Goal: Transaction & Acquisition: Purchase product/service

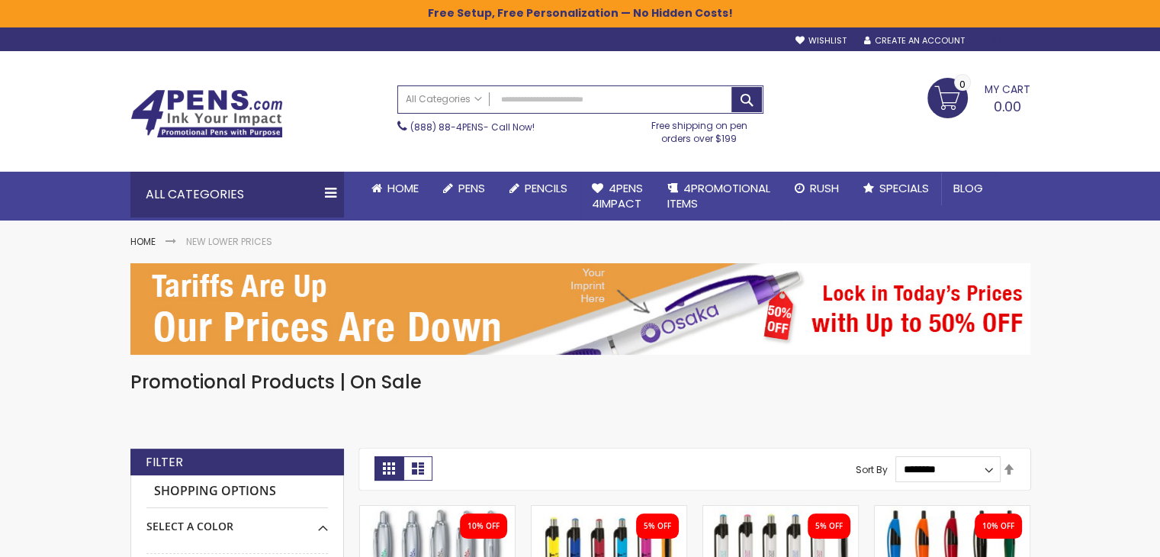
click at [1012, 38] on div "Sign In" at bounding box center [1004, 41] width 50 height 11
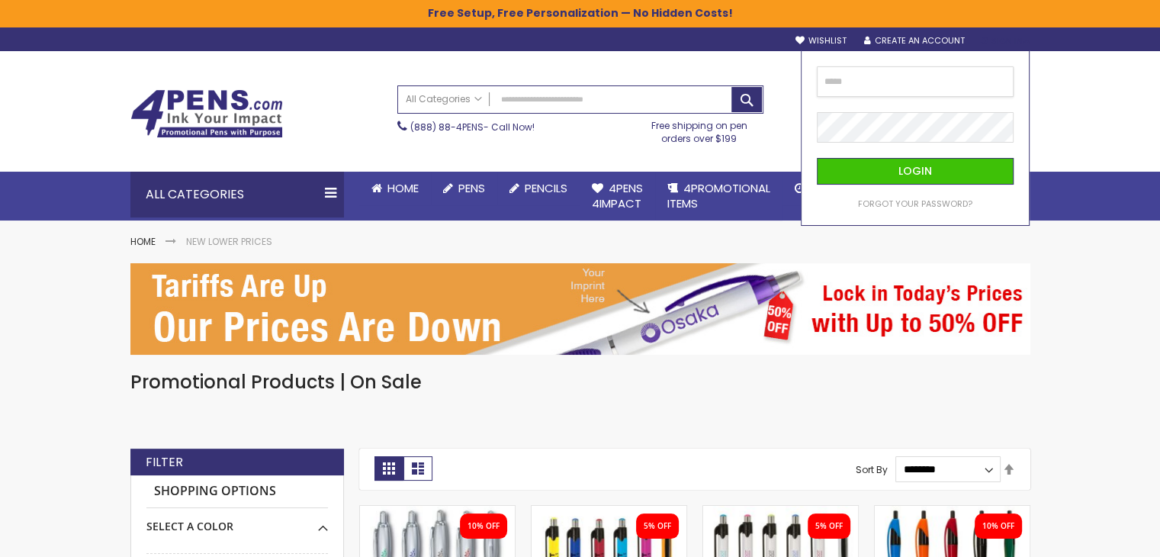
drag, startPoint x: 961, startPoint y: 79, endPoint x: 960, endPoint y: 94, distance: 15.3
click at [960, 88] on input "email" at bounding box center [915, 81] width 197 height 31
type input "**********"
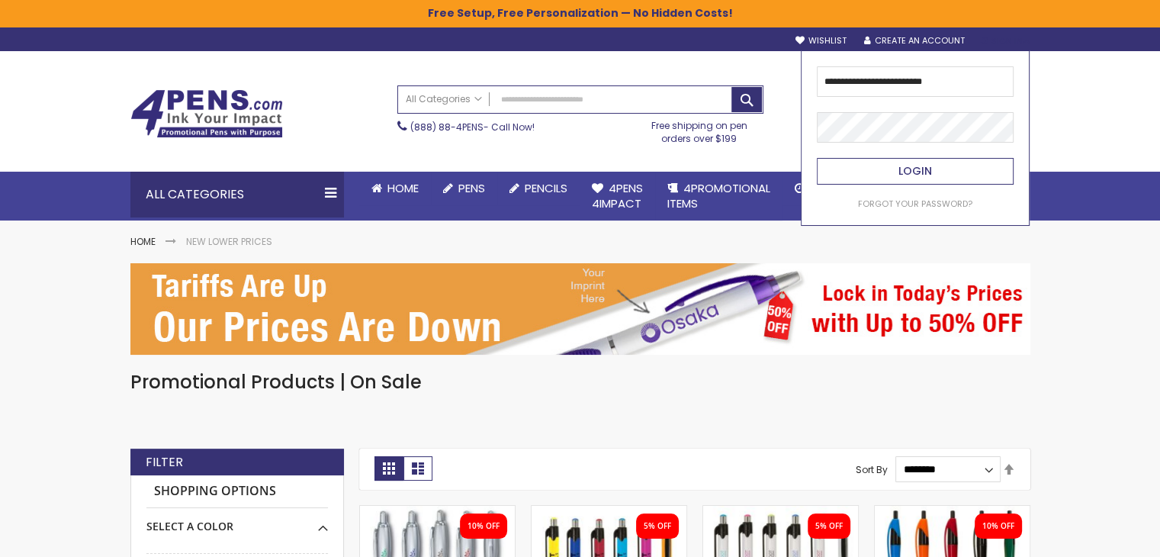
click at [925, 162] on button "Login" at bounding box center [915, 171] width 197 height 27
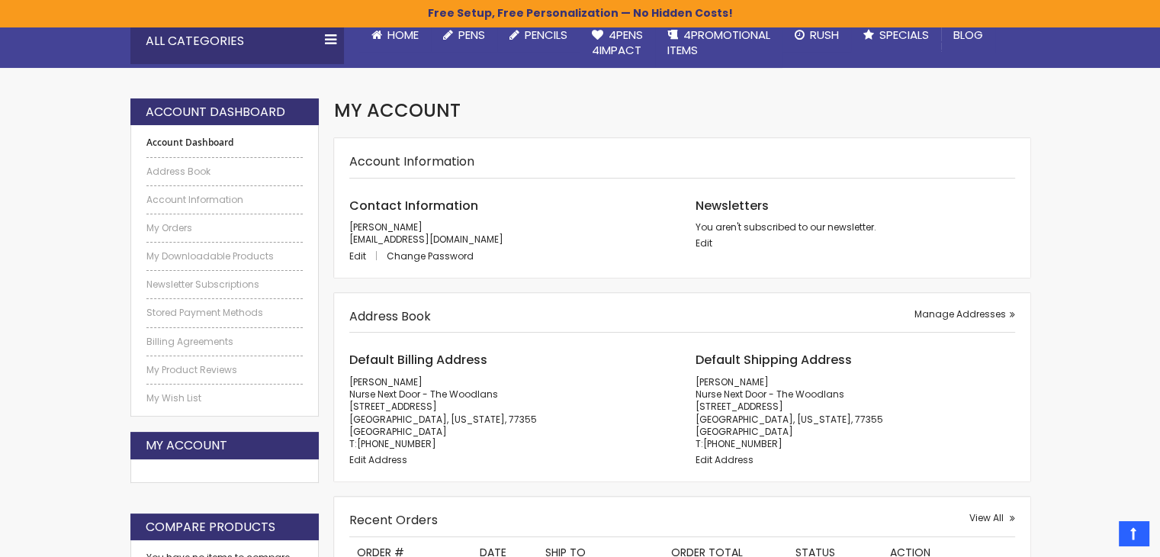
scroll to position [305, 0]
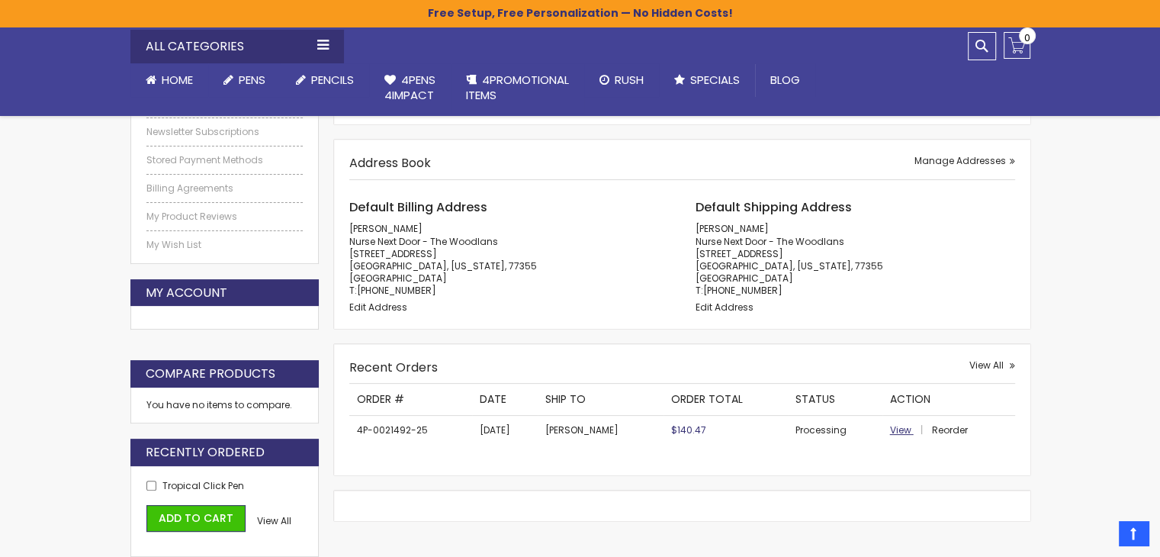
click at [906, 426] on span "View" at bounding box center [900, 429] width 21 height 13
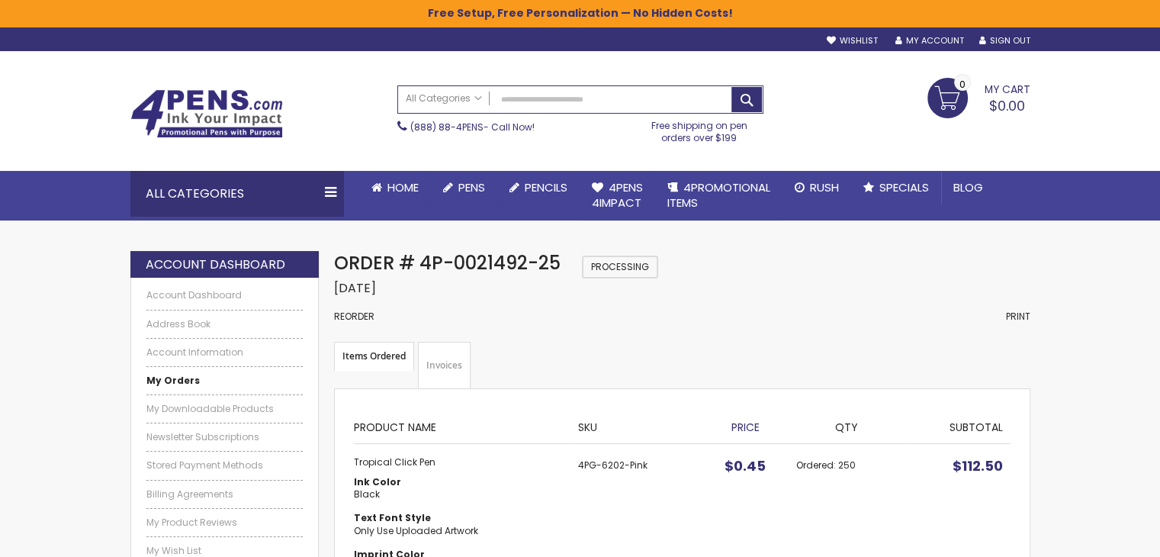
click at [365, 358] on strong "Items Ordered" at bounding box center [374, 356] width 80 height 29
click at [167, 379] on strong "My Orders" at bounding box center [172, 380] width 53 height 13
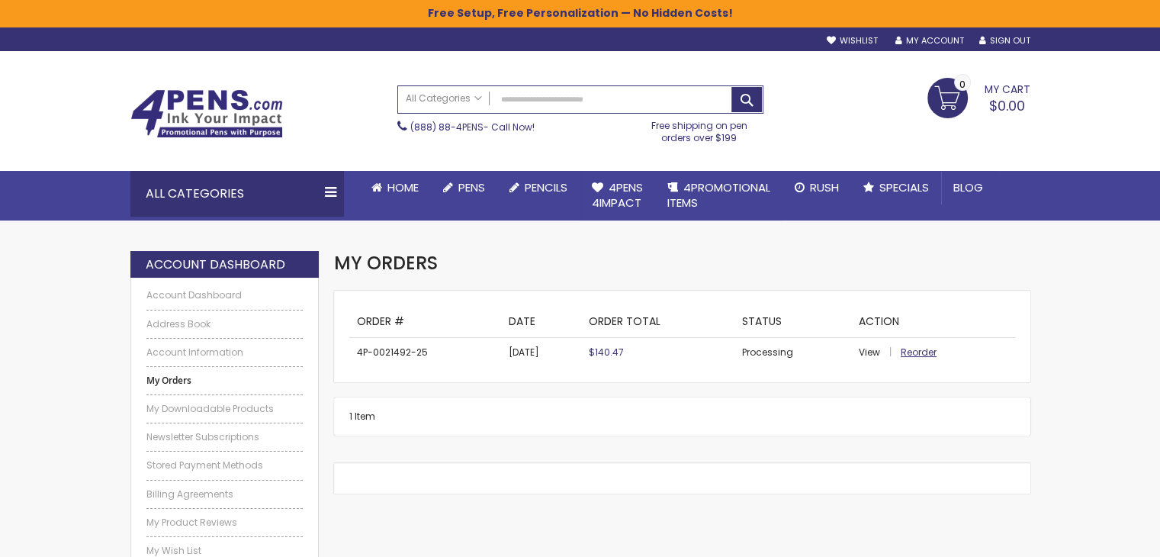
click at [925, 350] on span "Reorder" at bounding box center [919, 352] width 36 height 13
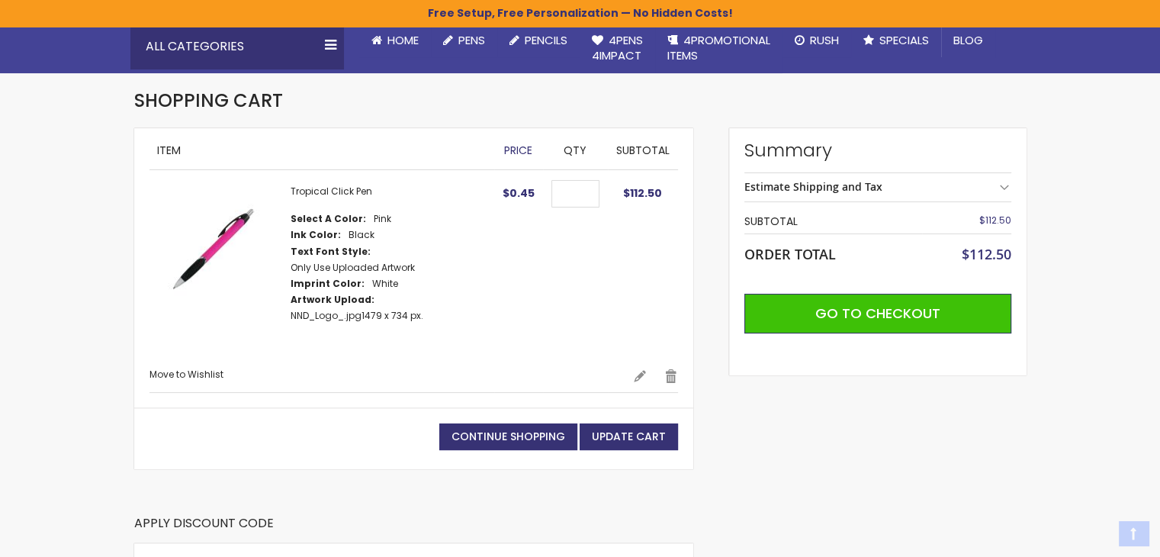
scroll to position [153, 0]
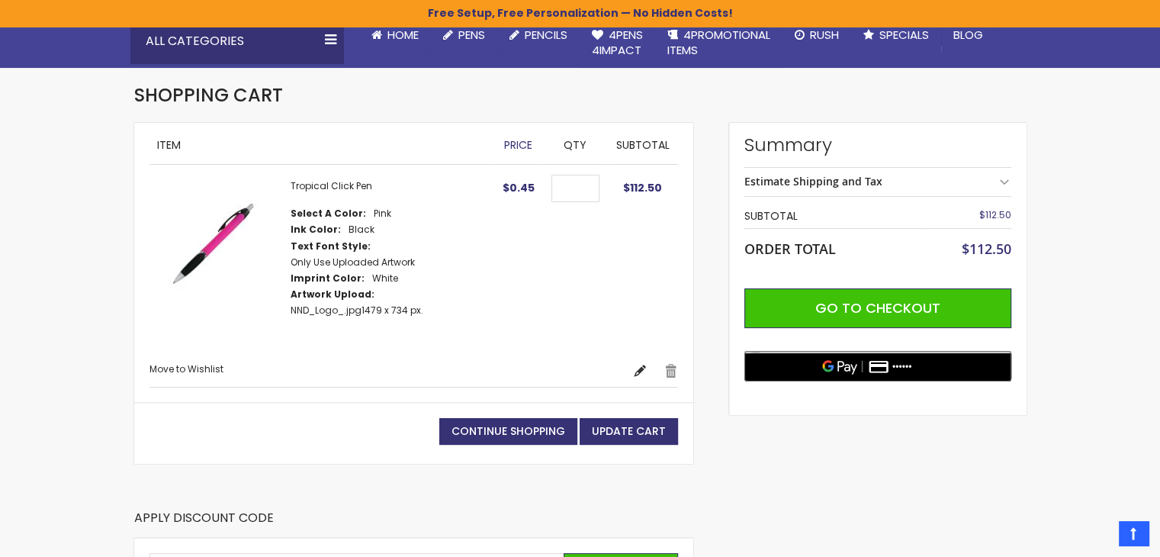
click at [635, 369] on link "Edit" at bounding box center [640, 370] width 14 height 15
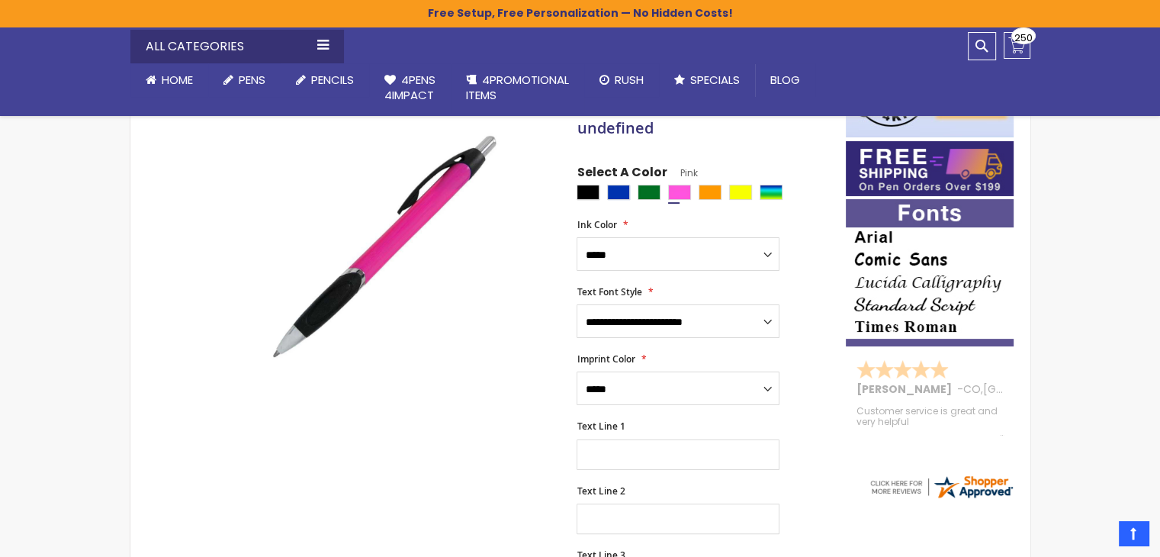
scroll to position [305, 0]
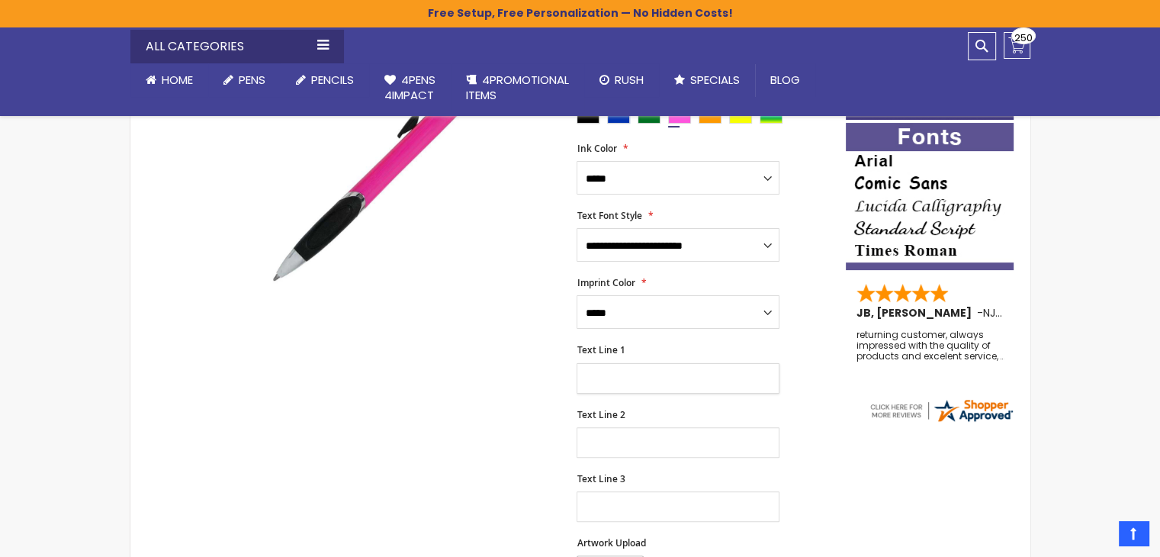
click at [629, 370] on input "Text Line 1" at bounding box center [678, 378] width 203 height 31
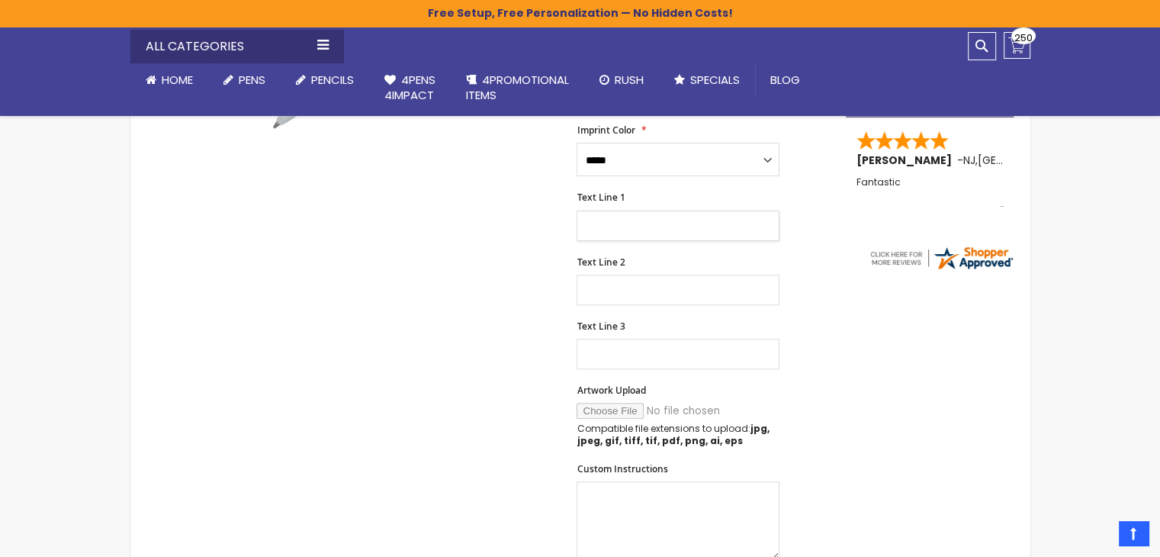
scroll to position [534, 0]
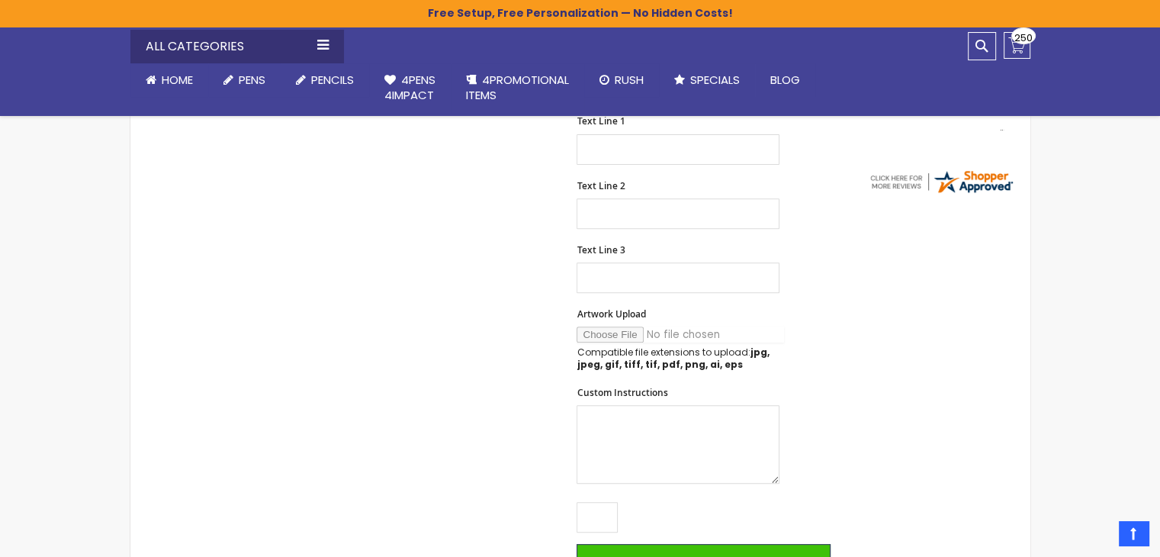
click at [632, 336] on input "Artwork Upload" at bounding box center [680, 334] width 207 height 16
type input "**********"
click at [617, 159] on input "Text Line 1" at bounding box center [678, 149] width 203 height 31
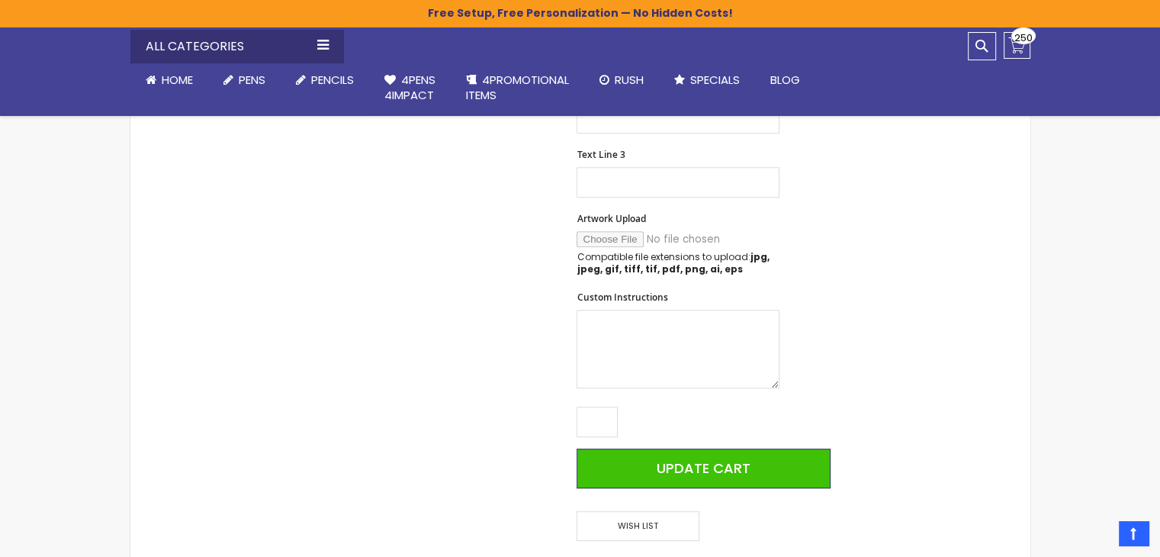
scroll to position [763, 0]
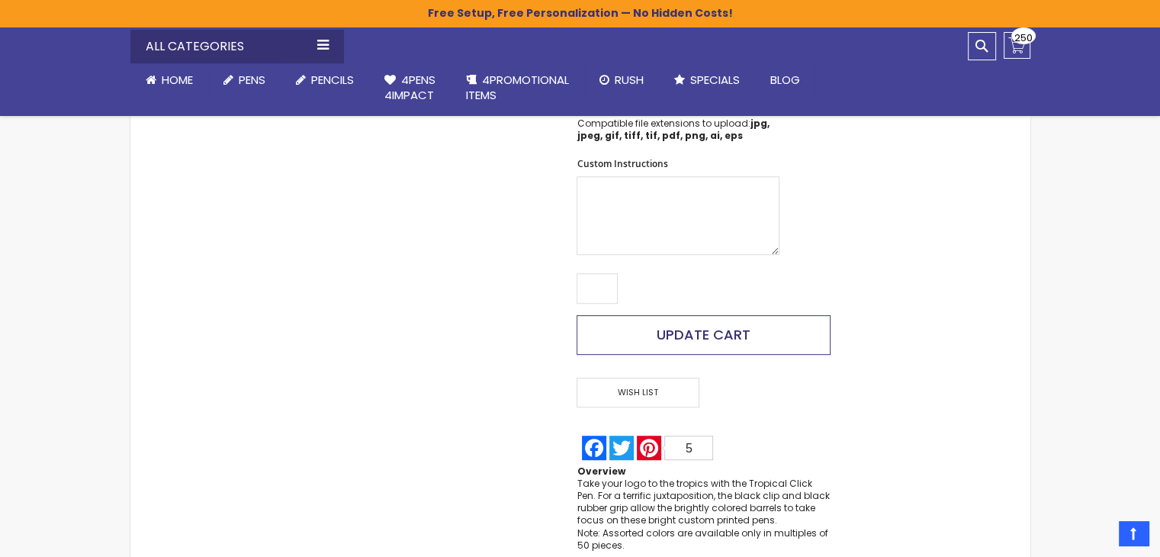
type input "**********"
click at [745, 321] on button "Update Cart" at bounding box center [703, 335] width 253 height 40
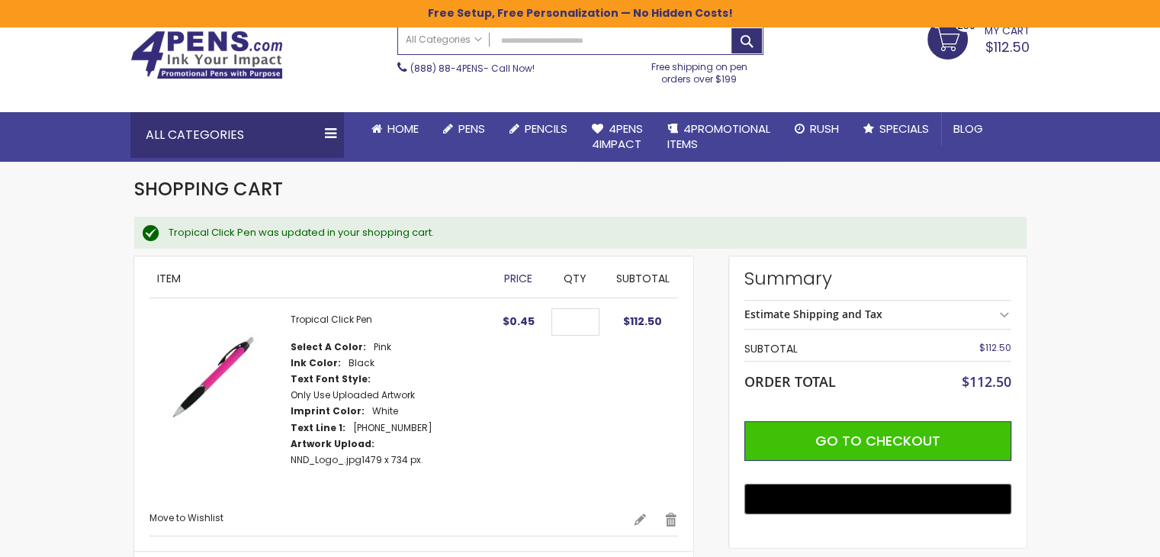
scroll to position [76, 0]
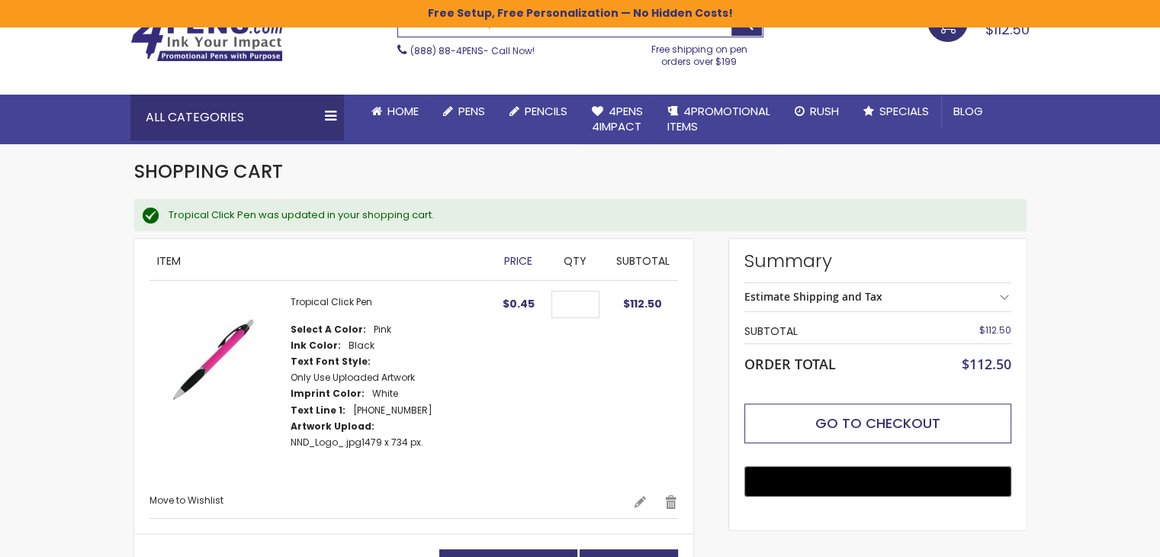
click at [906, 426] on span "Go to Checkout" at bounding box center [877, 422] width 125 height 19
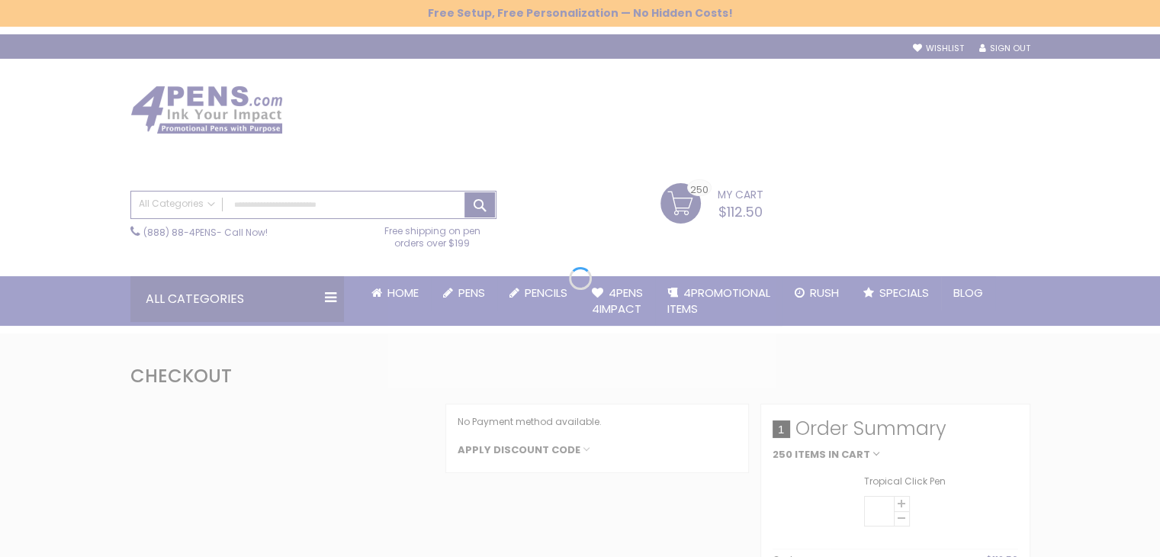
select select "*"
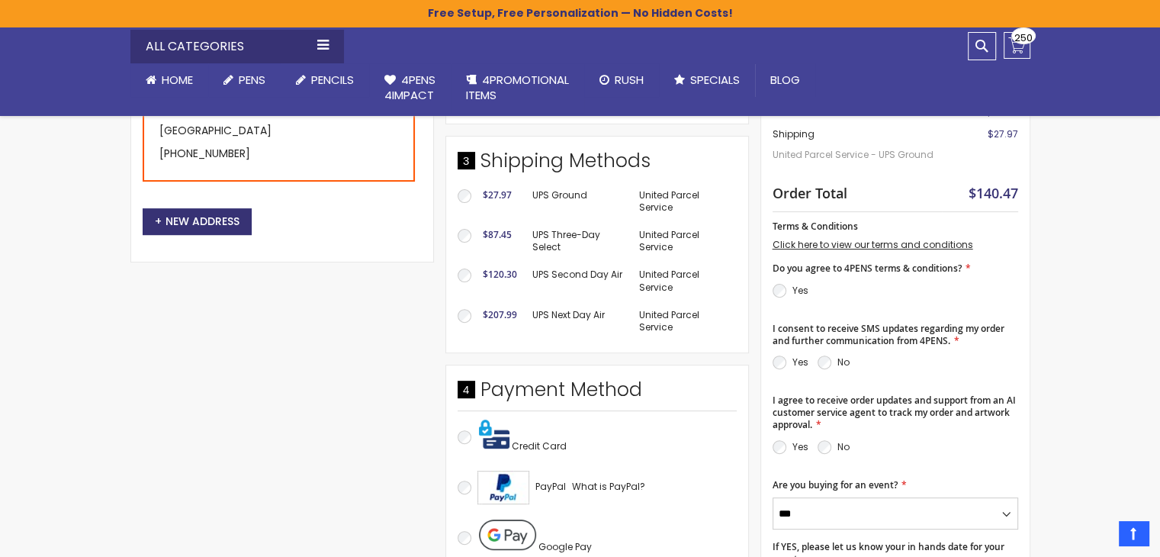
scroll to position [458, 0]
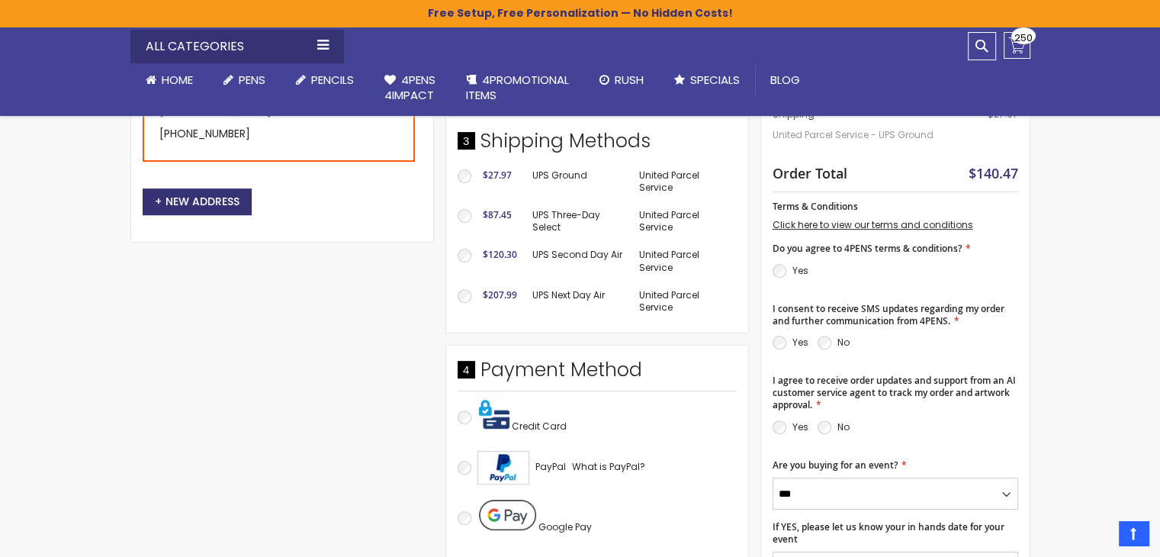
click at [781, 355] on section "Yes No" at bounding box center [896, 346] width 246 height 26
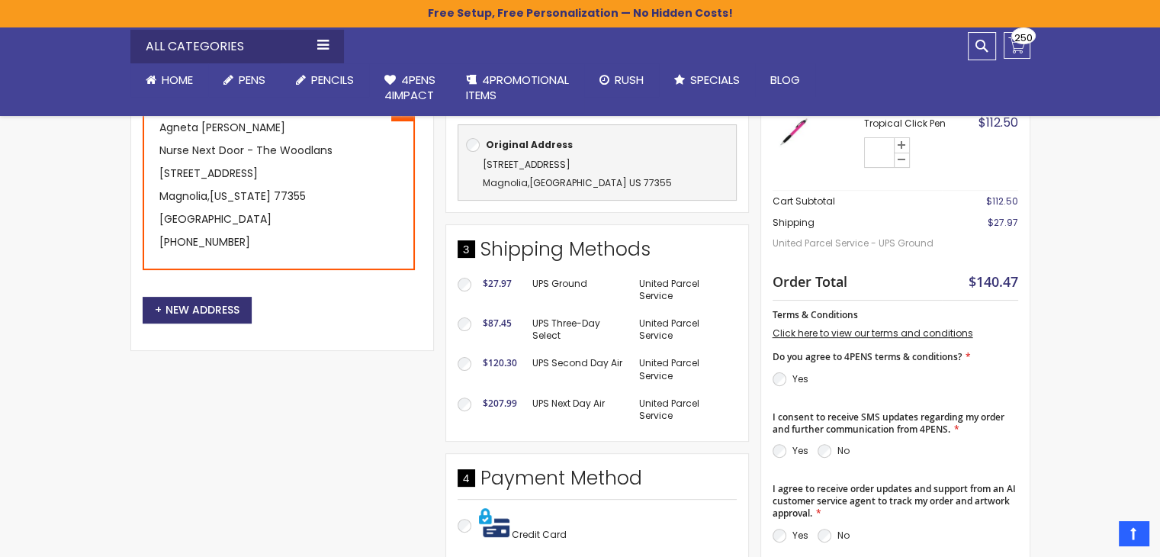
scroll to position [381, 0]
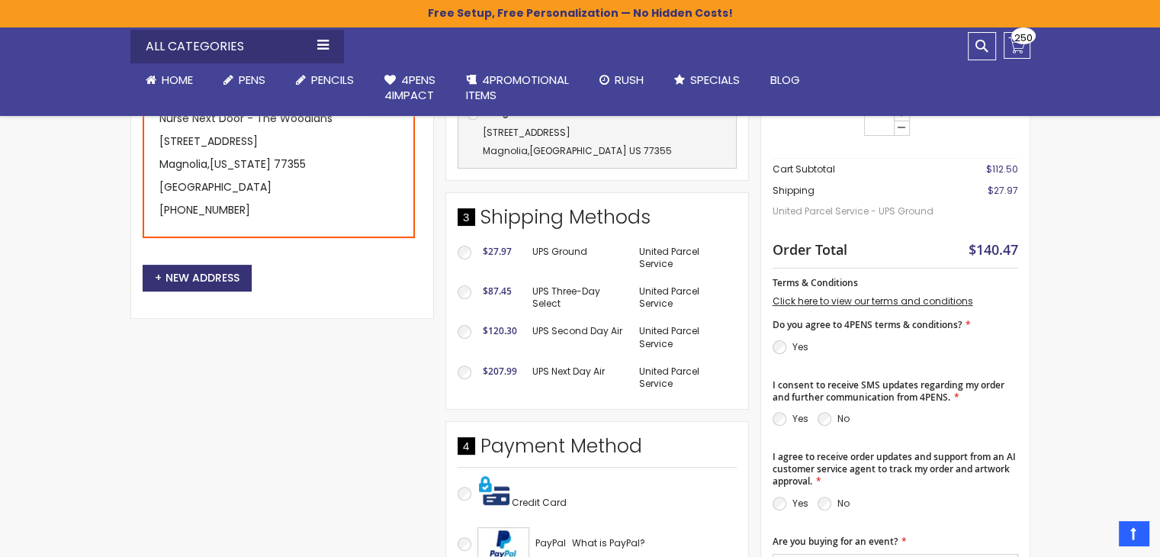
click at [193, 425] on div "**********" at bounding box center [445, 375] width 630 height 736
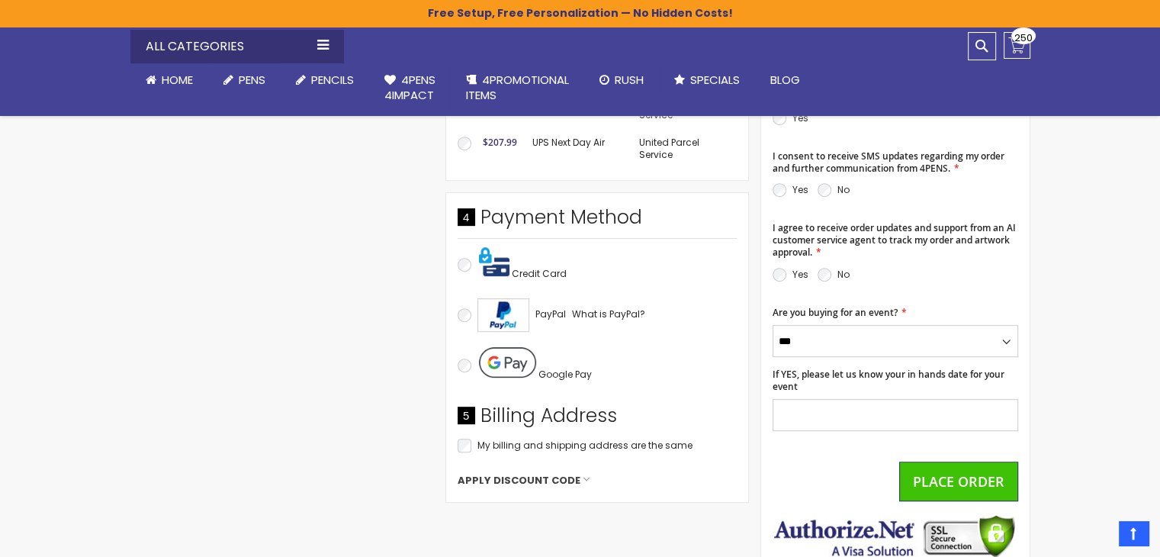
scroll to position [763, 0]
